Goal: Task Accomplishment & Management: Complete application form

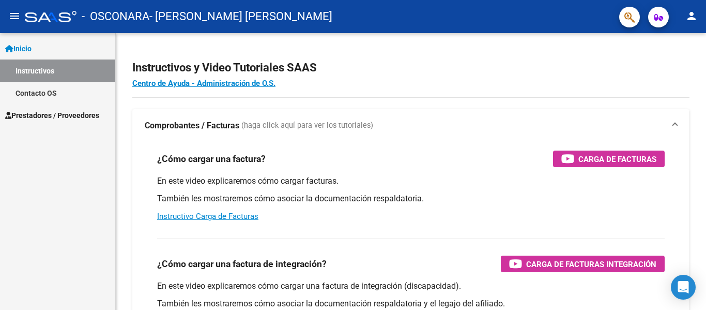
click at [39, 112] on span "Prestadores / Proveedores" at bounding box center [52, 115] width 94 height 11
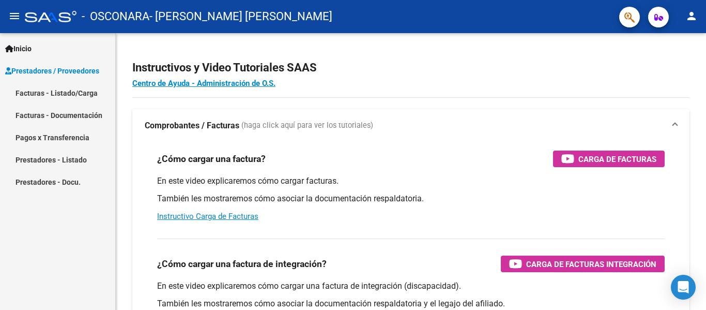
click at [50, 88] on link "Facturas - Listado/Carga" at bounding box center [57, 93] width 115 height 22
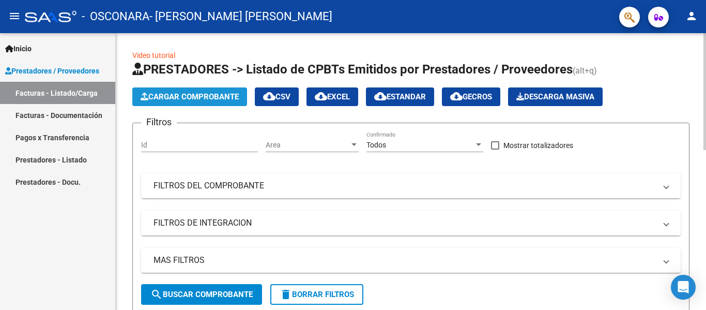
click at [179, 92] on span "Cargar Comprobante" at bounding box center [190, 96] width 98 height 9
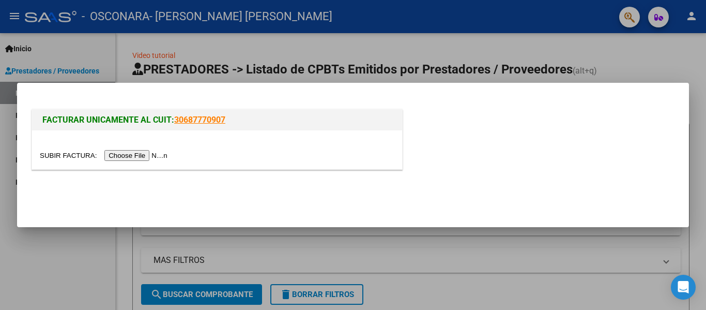
click at [152, 157] on input "file" at bounding box center [105, 155] width 131 height 11
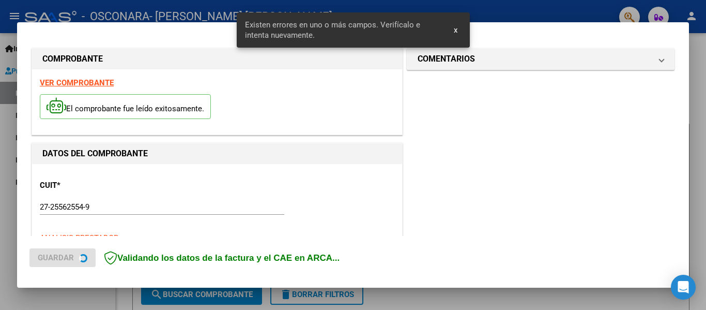
scroll to position [259, 0]
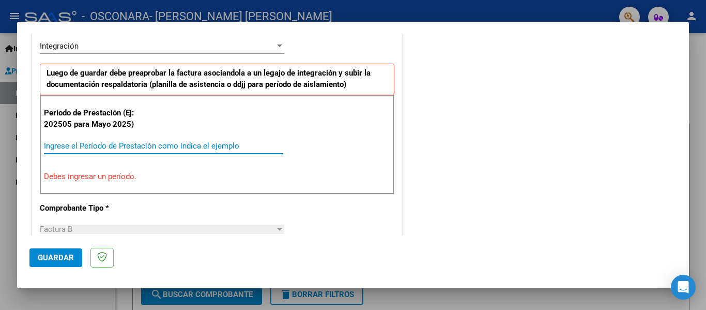
click at [125, 145] on input "Ingrese el Período de Prestación como indica el ejemplo" at bounding box center [163, 145] width 239 height 9
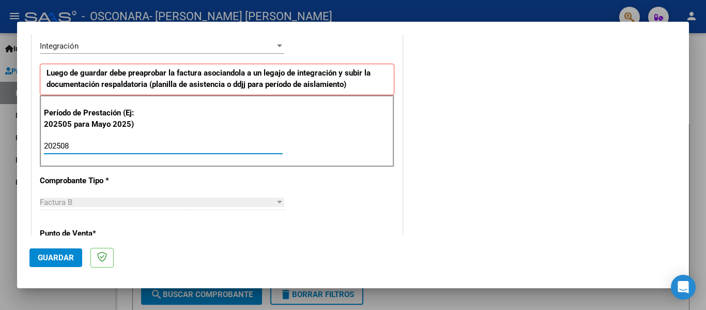
type input "202508"
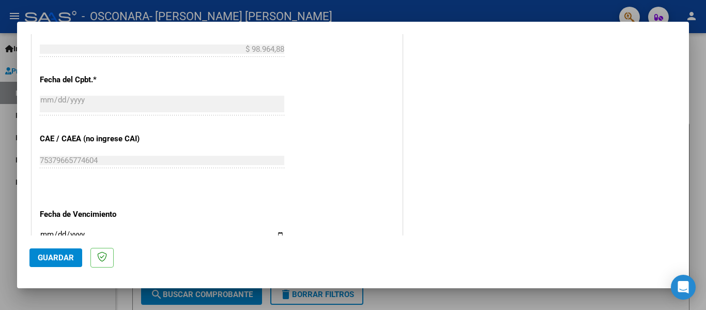
scroll to position [621, 0]
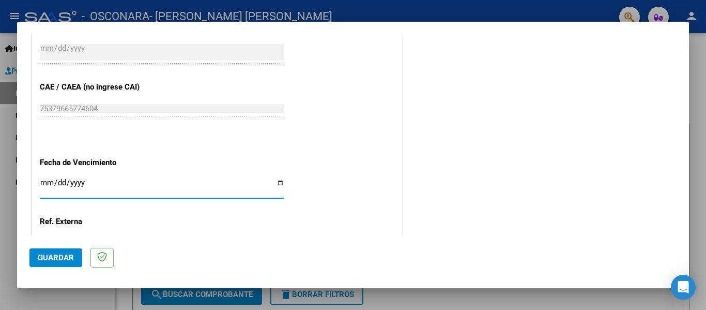
click at [277, 186] on input "Ingresar la fecha" at bounding box center [162, 186] width 245 height 17
type input "[DATE]"
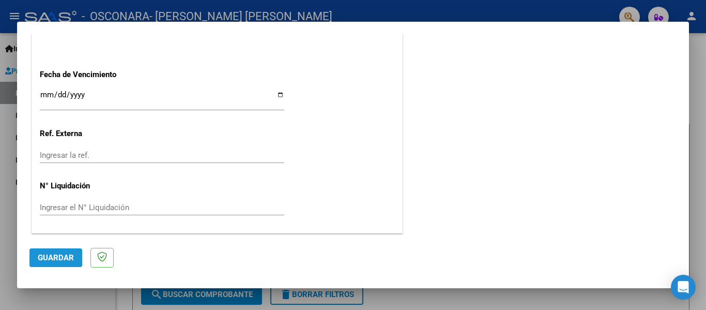
click at [59, 256] on span "Guardar" at bounding box center [56, 257] width 36 height 9
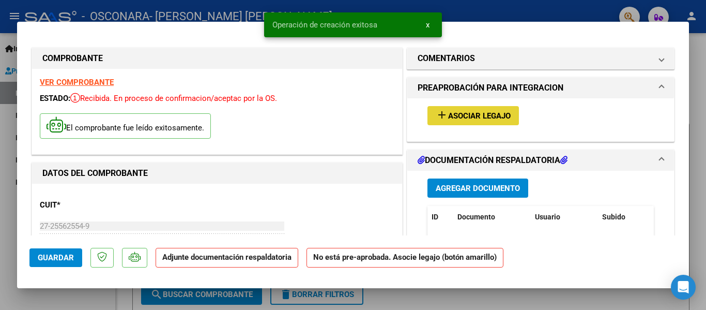
click at [465, 116] on span "Asociar Legajo" at bounding box center [479, 115] width 63 height 9
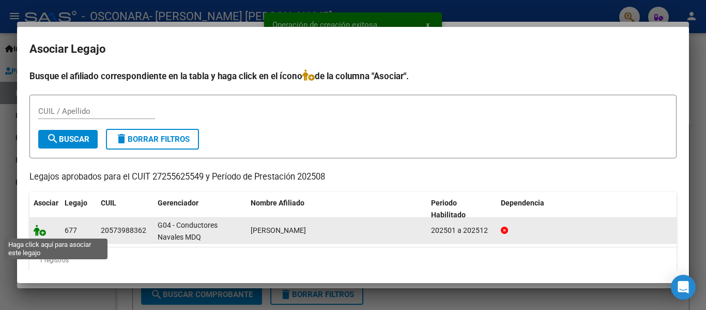
click at [42, 233] on icon at bounding box center [40, 229] width 12 height 11
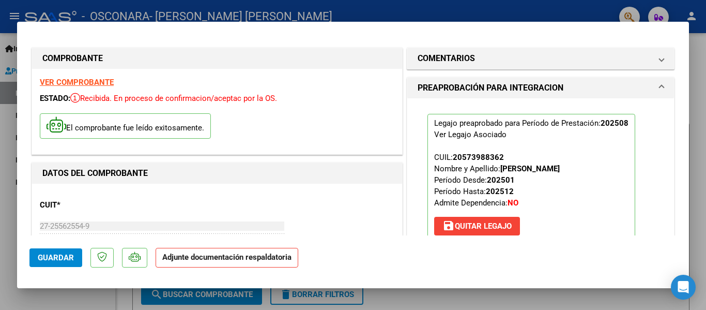
scroll to position [207, 0]
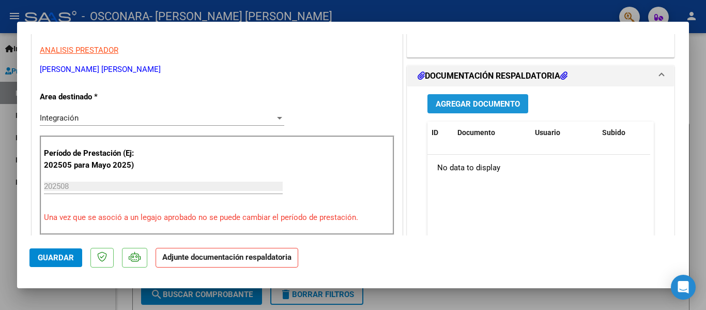
click at [462, 103] on span "Agregar Documento" at bounding box center [478, 103] width 84 height 9
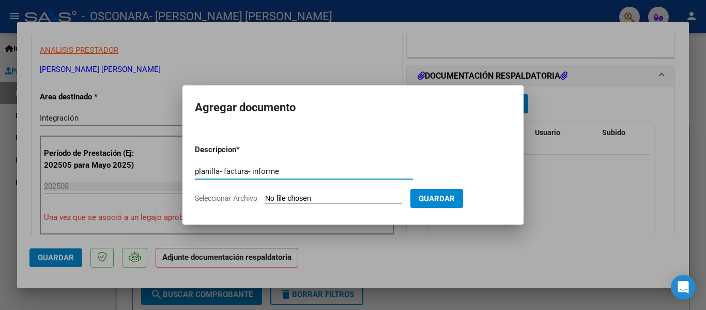
type input "planilla- factura- informe"
click at [321, 199] on input "Seleccionar Archivo" at bounding box center [333, 199] width 137 height 10
type input "C:\fakepath\ilovepdf_merged (11).pdf"
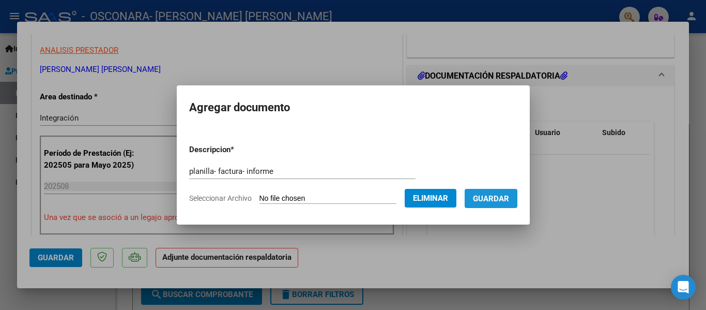
click at [503, 197] on span "Guardar" at bounding box center [491, 198] width 36 height 9
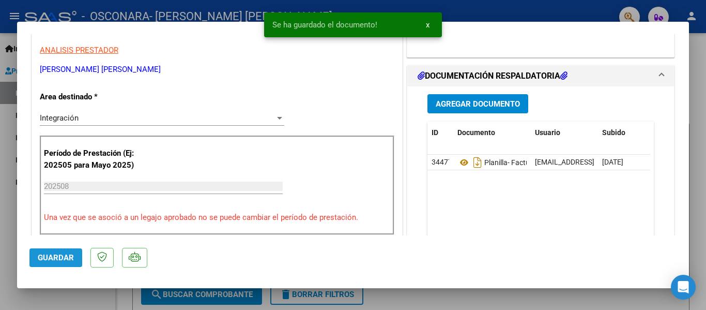
click at [61, 261] on span "Guardar" at bounding box center [56, 257] width 36 height 9
click at [476, 300] on div at bounding box center [353, 155] width 706 height 310
type input "$ 0,00"
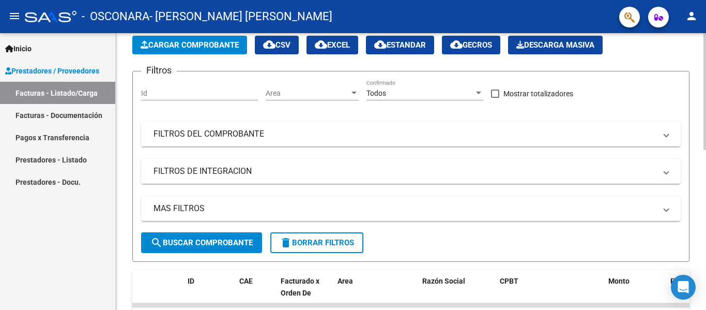
scroll to position [0, 0]
